Goal: Transaction & Acquisition: Download file/media

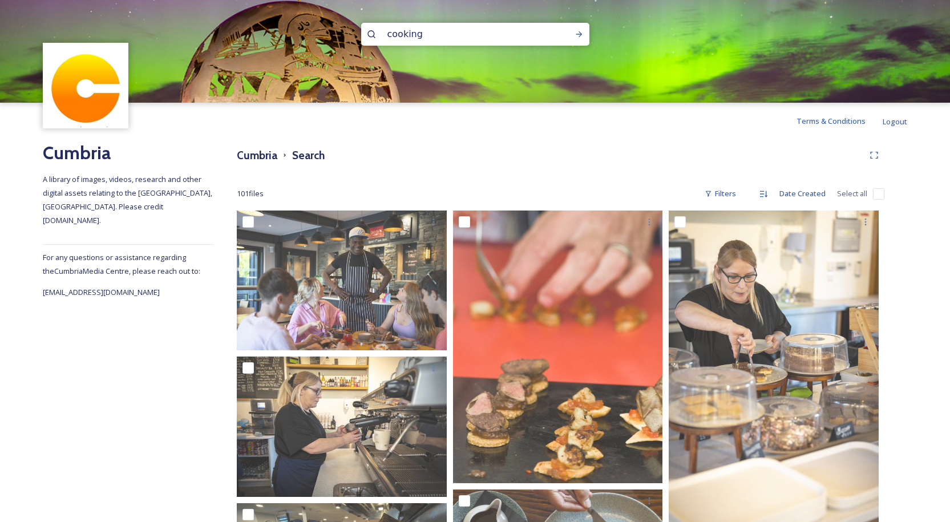
drag, startPoint x: 442, startPoint y: 31, endPoint x: 340, endPoint y: 26, distance: 102.3
click at [342, 26] on div "cooking" at bounding box center [475, 51] width 950 height 103
click at [577, 34] on icon at bounding box center [579, 34] width 6 height 6
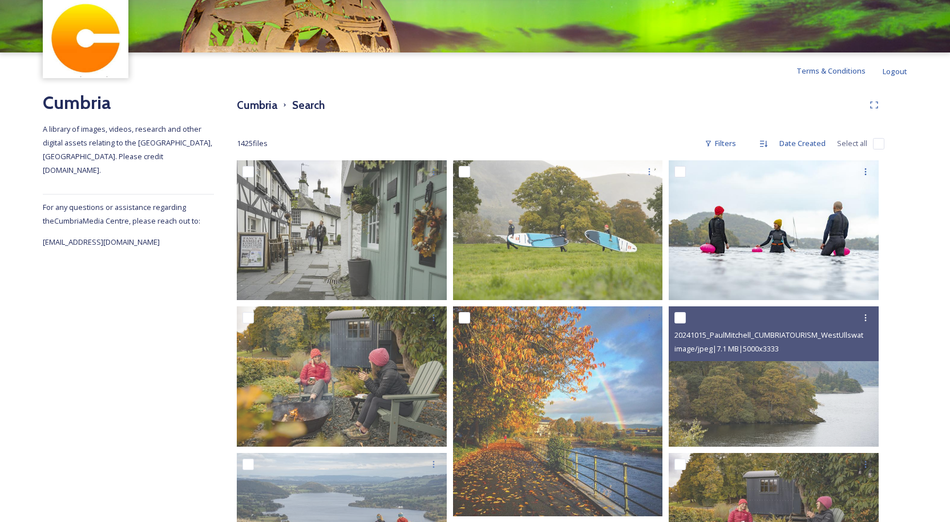
scroll to position [228, 0]
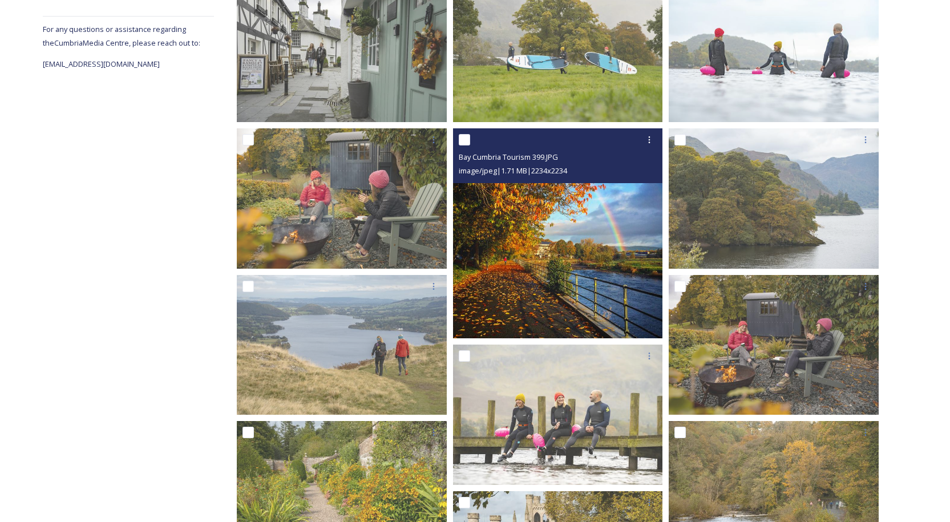
click at [548, 241] on img at bounding box center [558, 233] width 210 height 210
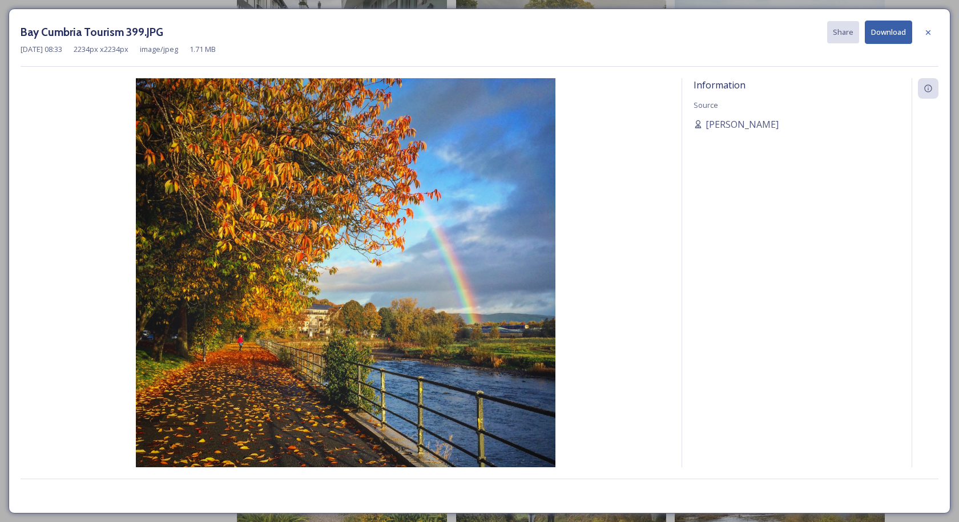
click at [889, 32] on button "Download" at bounding box center [888, 32] width 47 height 23
click at [928, 32] on icon at bounding box center [928, 32] width 5 height 5
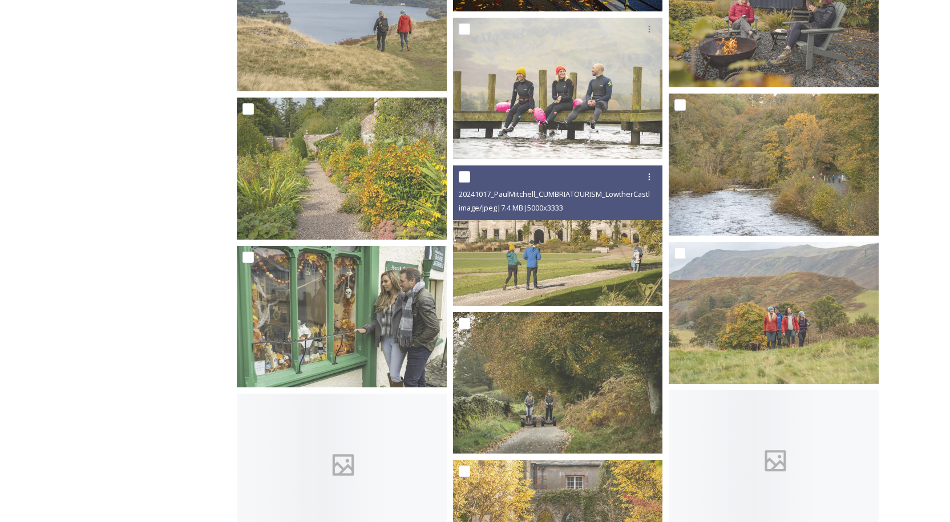
scroll to position [571, 0]
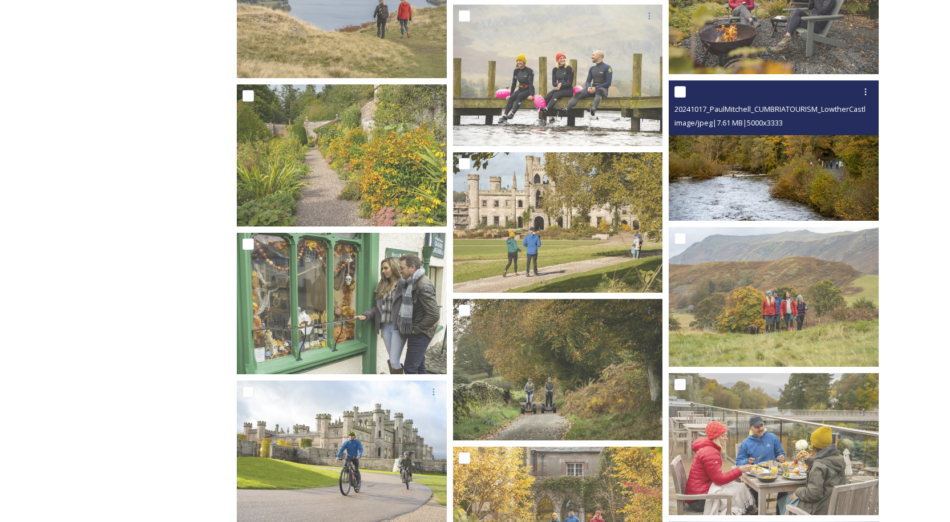
click at [761, 166] on img at bounding box center [774, 150] width 210 height 140
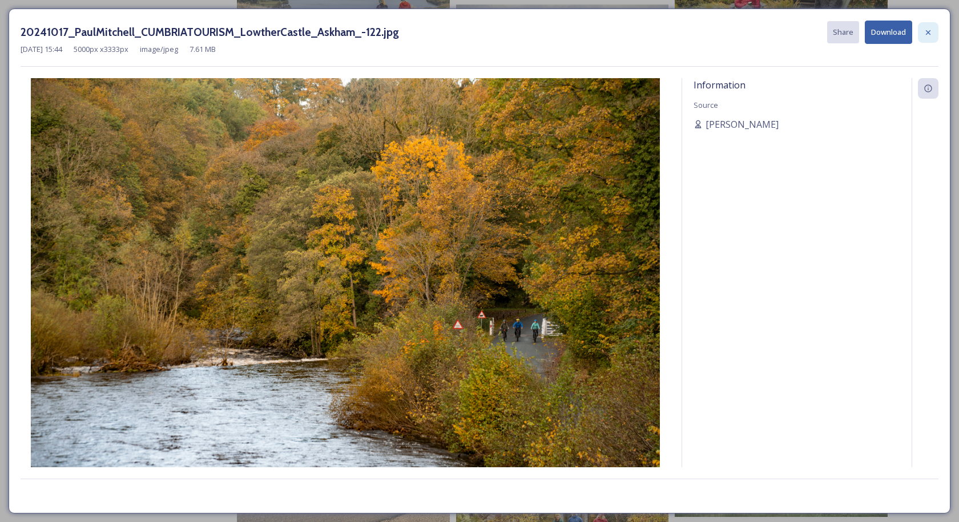
click at [929, 30] on icon at bounding box center [927, 32] width 9 height 9
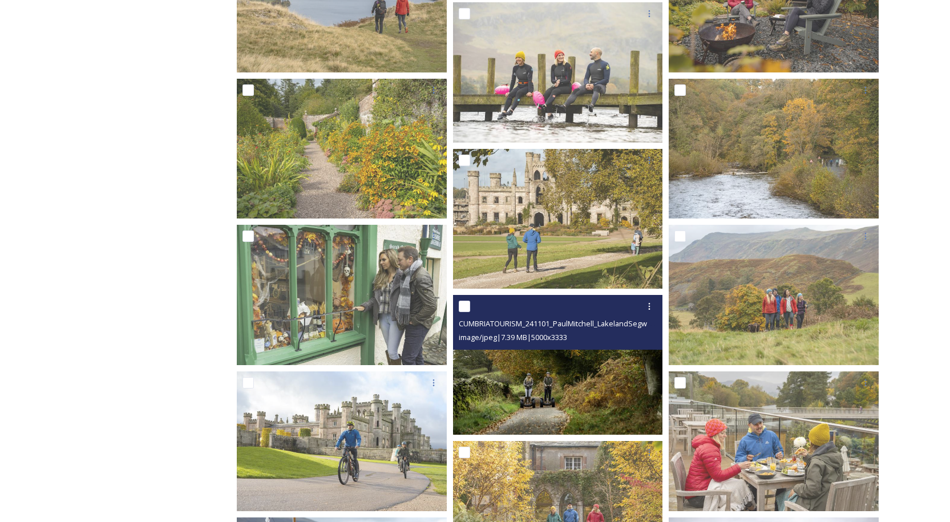
click at [566, 383] on img at bounding box center [558, 365] width 210 height 140
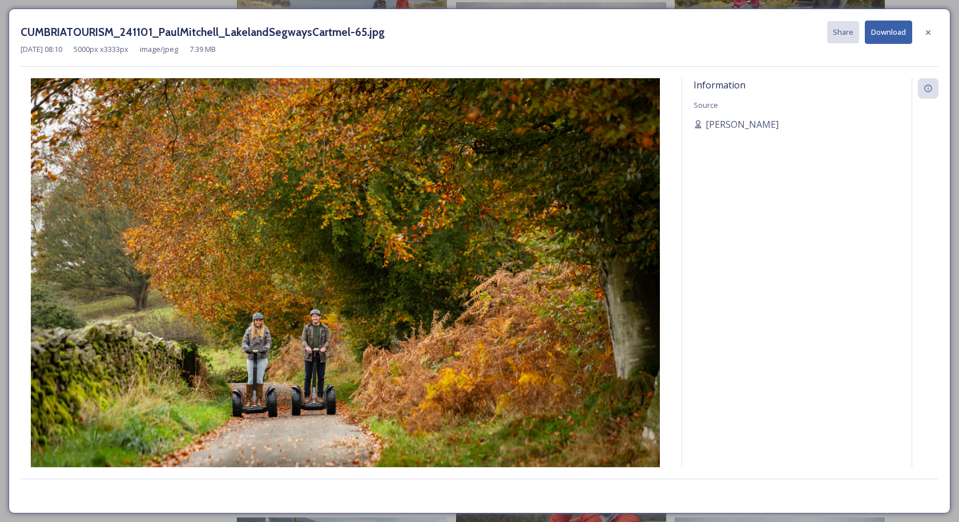
click at [884, 32] on button "Download" at bounding box center [888, 32] width 47 height 23
click at [931, 30] on icon at bounding box center [927, 32] width 9 height 9
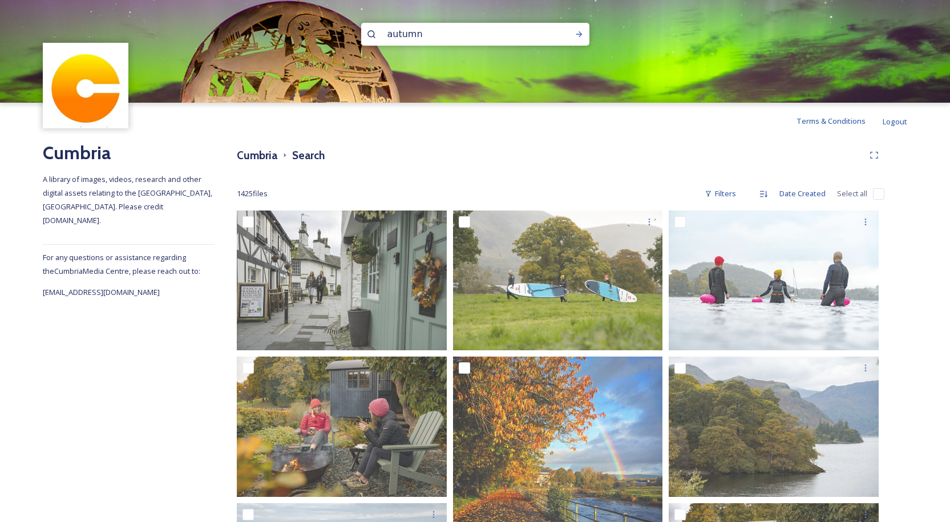
drag, startPoint x: 430, startPoint y: 34, endPoint x: 370, endPoint y: 34, distance: 60.5
click at [370, 34] on div "autumn" at bounding box center [475, 34] width 228 height 23
type input "gondola"
click at [580, 33] on icon at bounding box center [579, 34] width 6 height 6
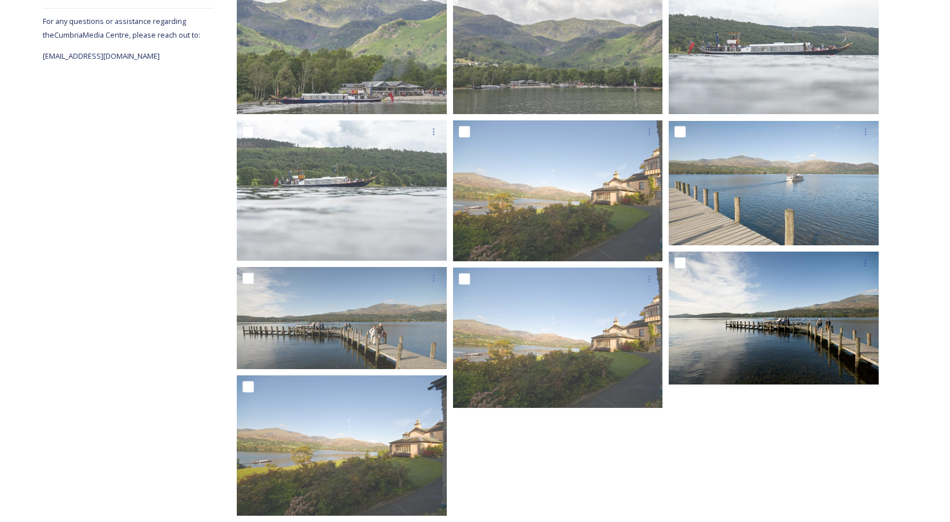
scroll to position [255, 0]
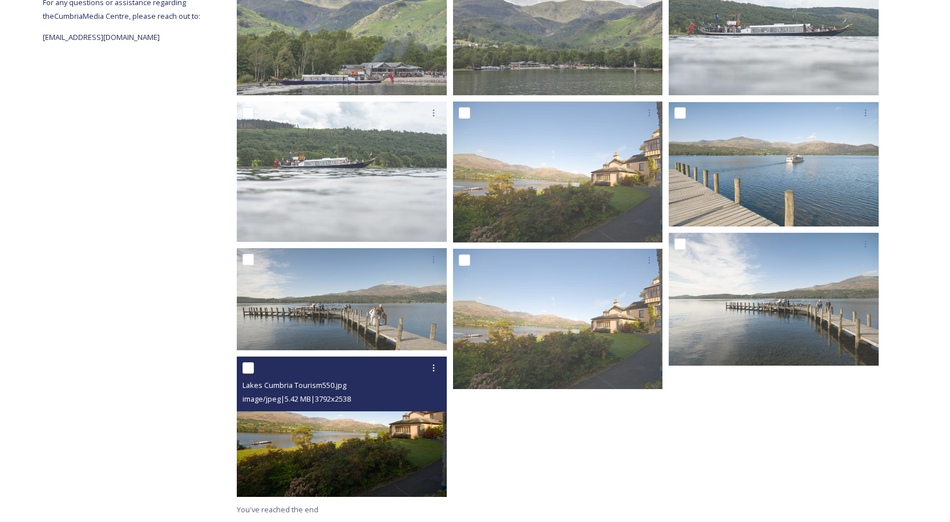
click at [391, 434] on img at bounding box center [342, 426] width 210 height 141
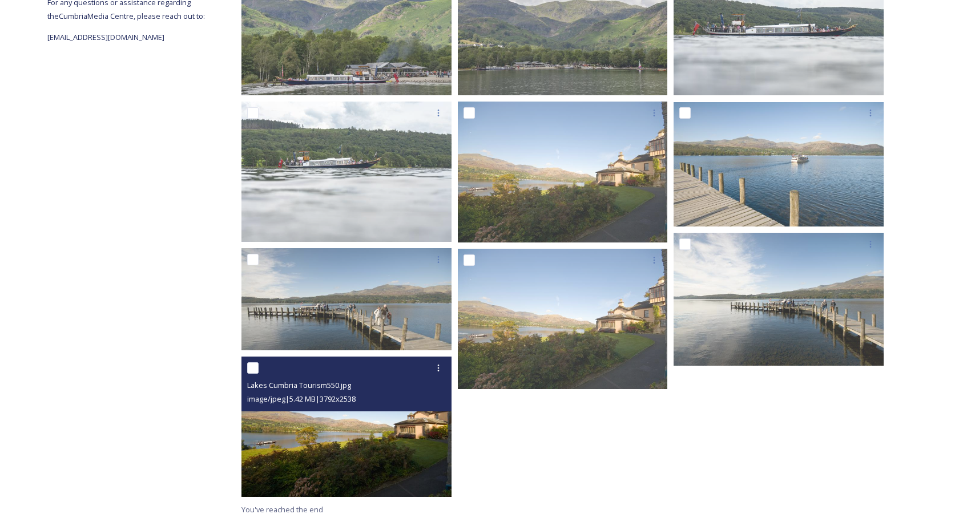
scroll to position [147, 0]
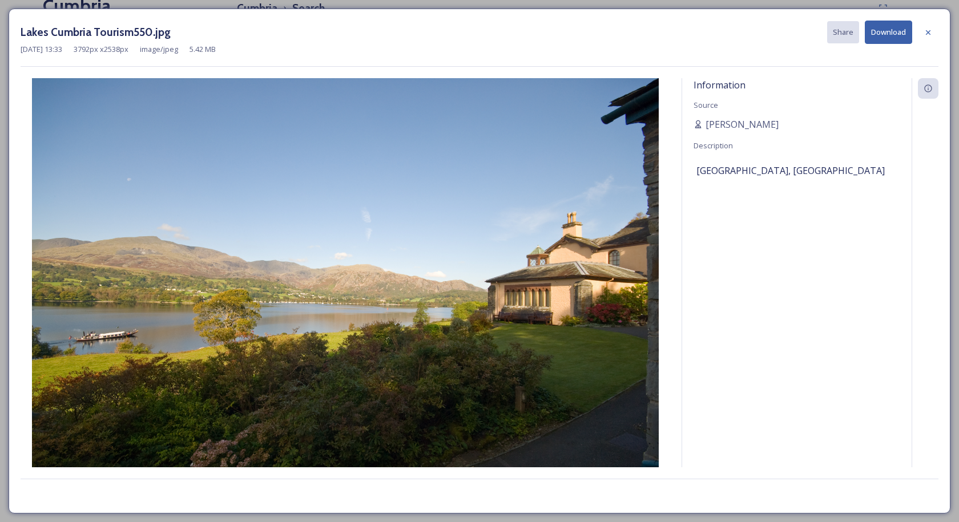
click at [894, 31] on button "Download" at bounding box center [888, 32] width 47 height 23
